Goal: Navigation & Orientation: Understand site structure

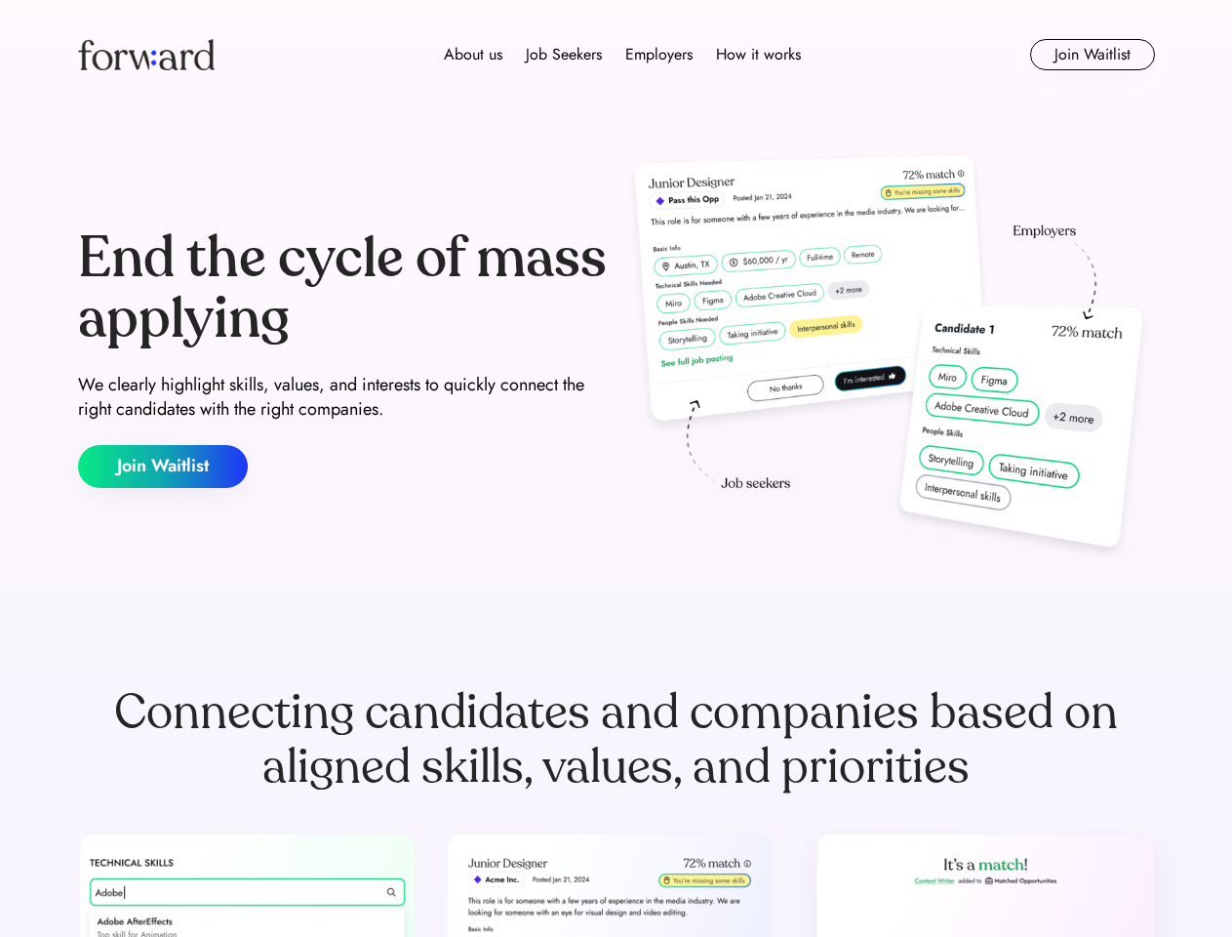
click at [616, 468] on div "End the cycle of mass applying We clearly highlight skills, values, and interes…" at bounding box center [616, 358] width 1077 height 420
click at [617, 55] on div "About us Job Seekers Employers How it works" at bounding box center [622, 54] width 769 height 23
click at [146, 55] on img at bounding box center [146, 54] width 137 height 31
click at [622, 55] on div "About us Job Seekers Employers How it works" at bounding box center [622, 54] width 769 height 23
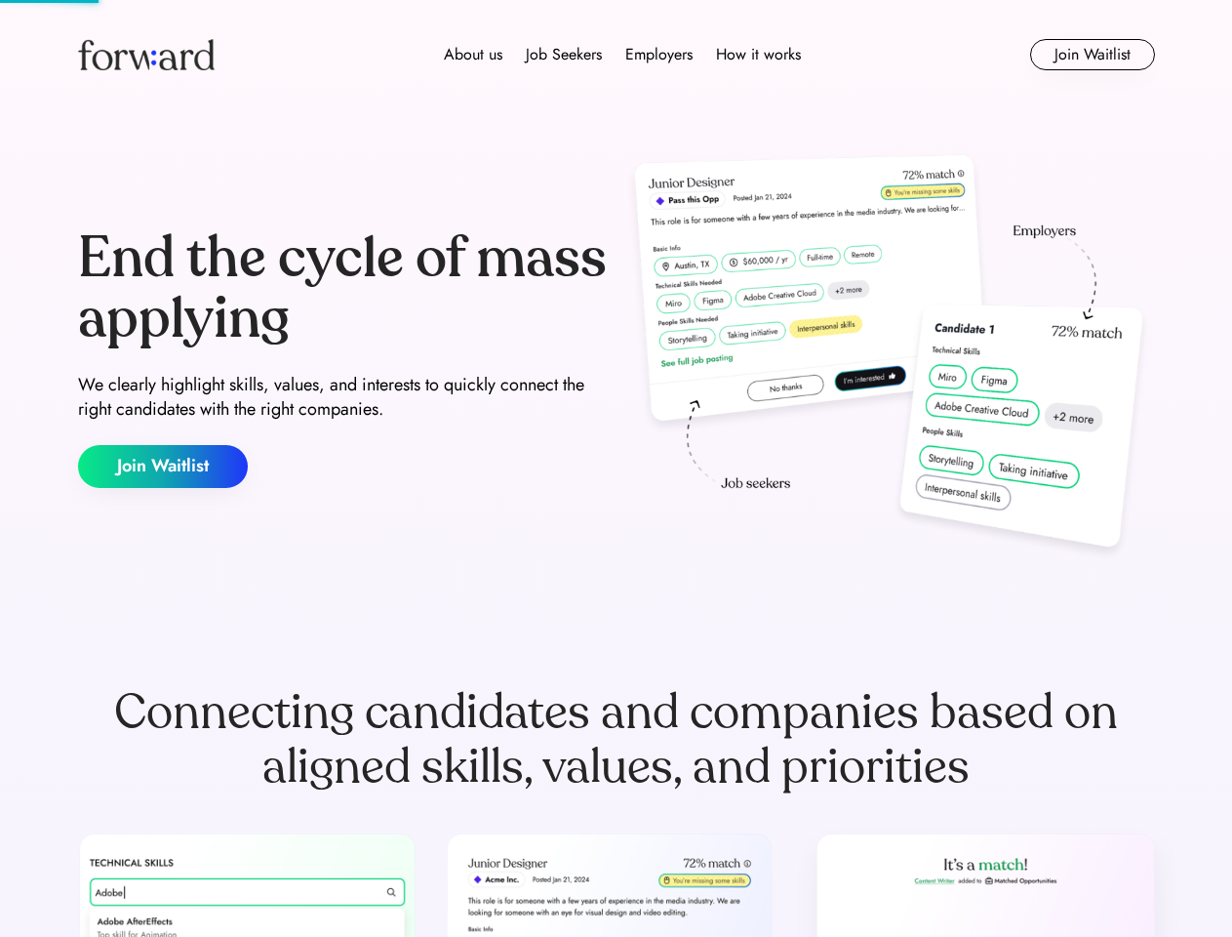
click at [473, 55] on div "About us" at bounding box center [473, 54] width 59 height 23
click at [564, 55] on div "Job Seekers" at bounding box center [564, 54] width 76 height 23
click at [659, 55] on div "Employers" at bounding box center [658, 54] width 67 height 23
click at [757, 55] on div "How it works" at bounding box center [758, 54] width 85 height 23
click at [1092, 55] on button "Join Waitlist" at bounding box center [1092, 54] width 125 height 31
